Goal: Information Seeking & Learning: Find specific fact

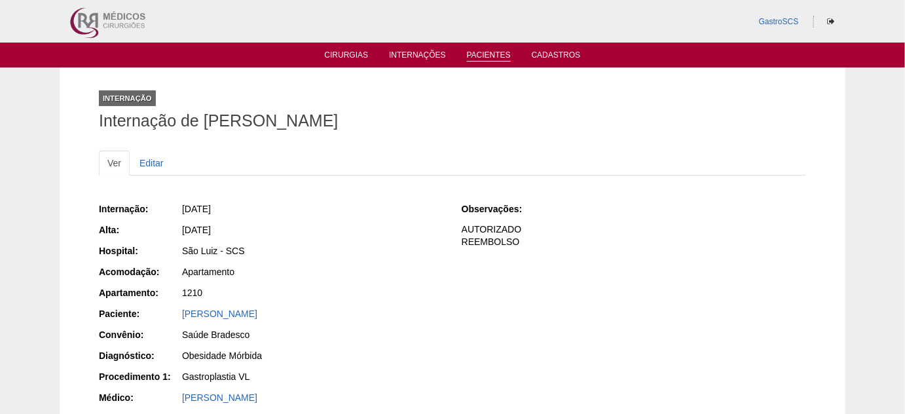
click at [474, 50] on link "Pacientes" at bounding box center [489, 55] width 44 height 11
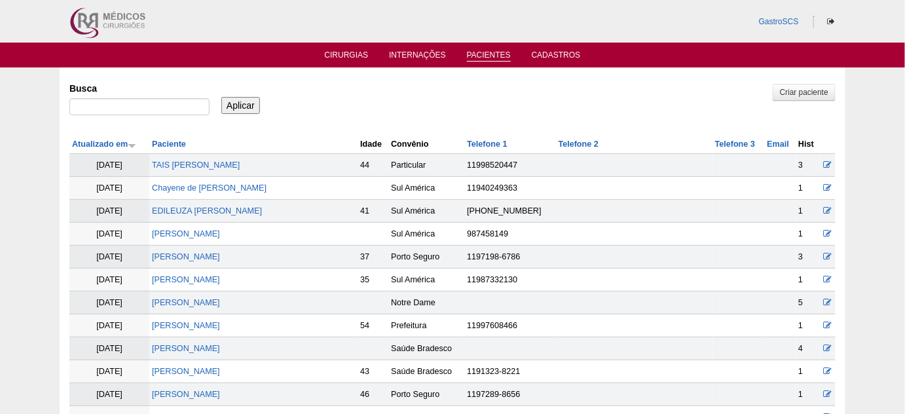
click at [143, 90] on label "Busca" at bounding box center [139, 88] width 140 height 13
click at [143, 98] on input "Busca" at bounding box center [139, 106] width 140 height 17
click at [143, 101] on input "Busca" at bounding box center [139, 106] width 140 height 17
type input "marcia"
click at [221, 97] on input "Aplicar" at bounding box center [240, 105] width 39 height 17
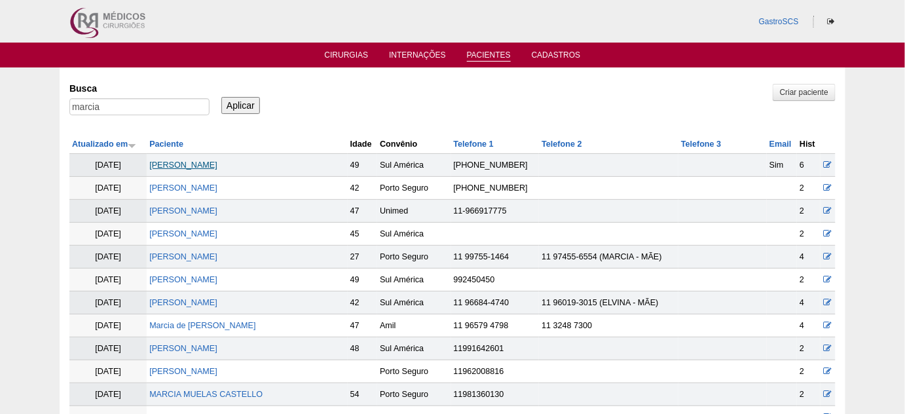
click at [212, 164] on link "[PERSON_NAME] [PERSON_NAME]" at bounding box center [183, 165] width 68 height 9
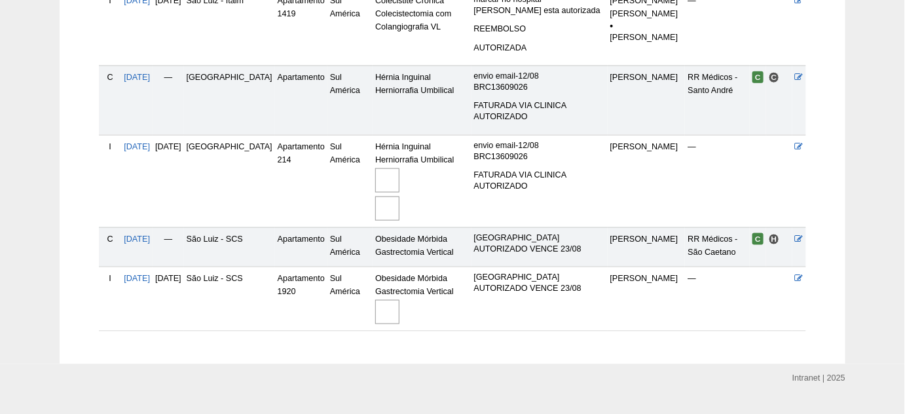
scroll to position [476, 0]
click at [148, 226] on td "[DATE]" at bounding box center [136, 245] width 31 height 39
click at [151, 226] on td "04/08/2025" at bounding box center [136, 245] width 31 height 39
click at [150, 233] on span "04/08/2025" at bounding box center [137, 237] width 26 height 9
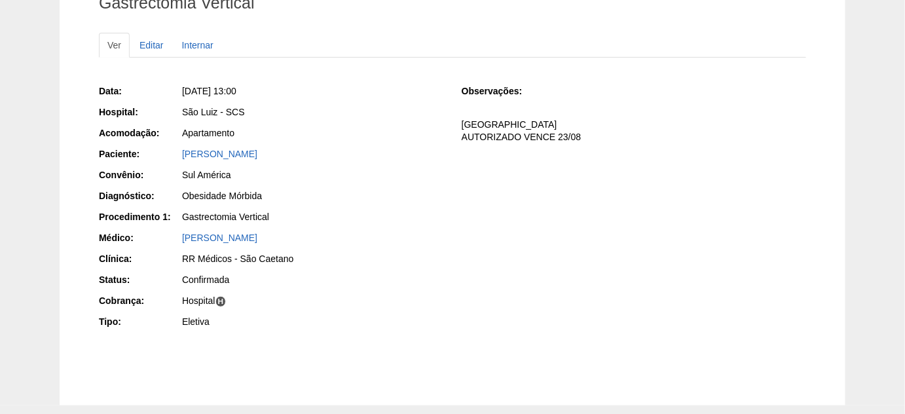
scroll to position [119, 0]
click at [257, 149] on link "[PERSON_NAME]" at bounding box center [219, 153] width 75 height 10
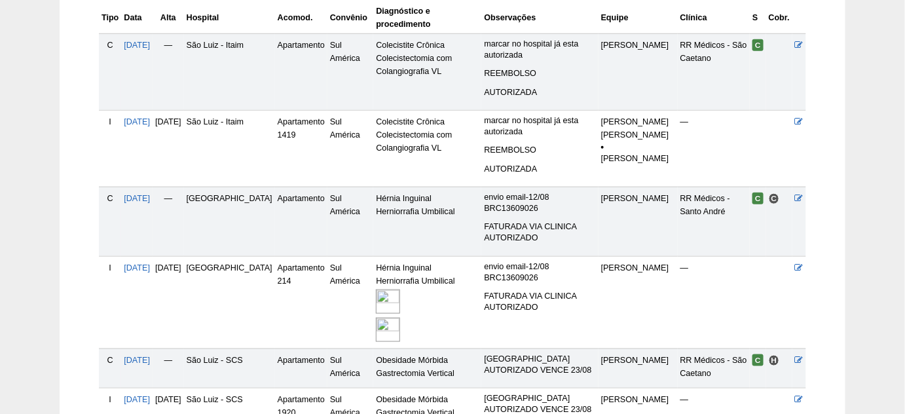
scroll to position [476, 0]
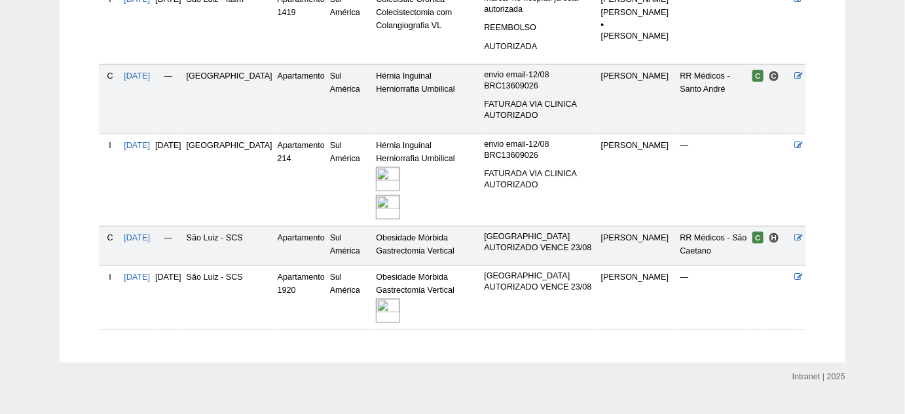
click at [378, 299] on img at bounding box center [388, 311] width 24 height 24
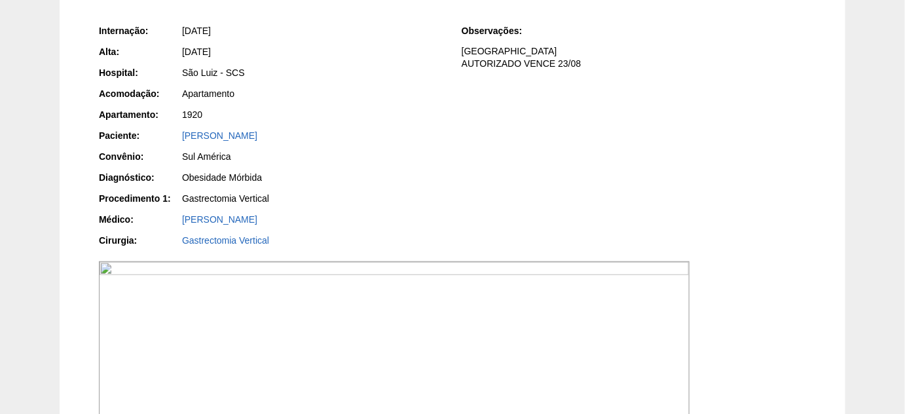
scroll to position [417, 0]
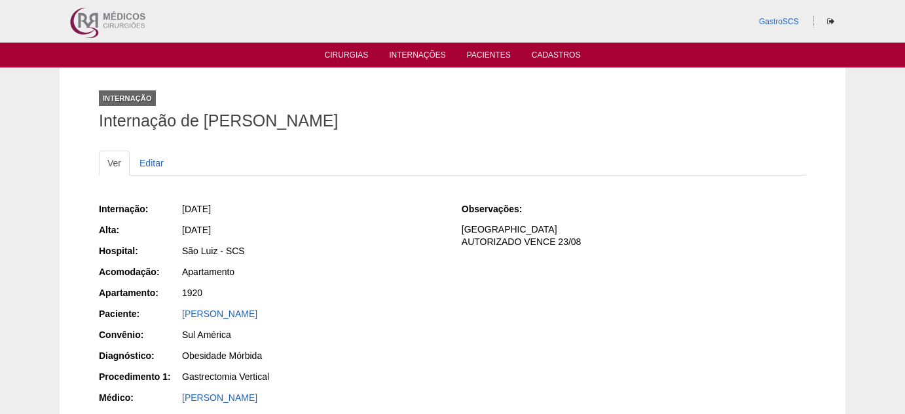
scroll to position [415, 0]
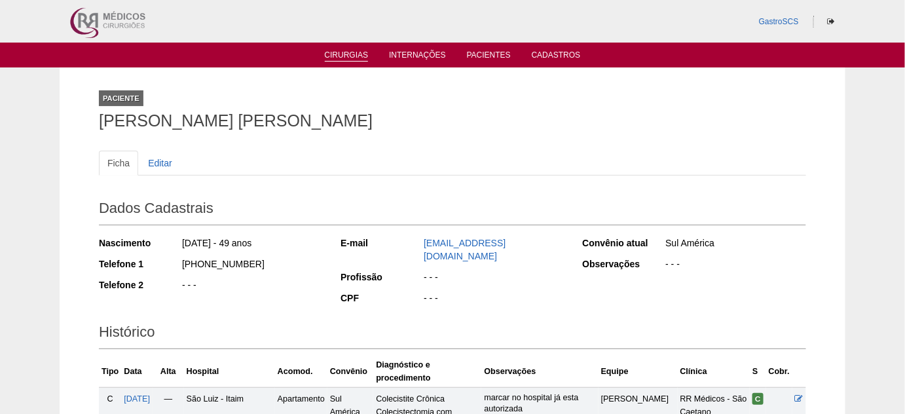
click at [345, 58] on link "Cirurgias" at bounding box center [347, 55] width 44 height 11
